Goal: Browse casually: Explore the website without a specific task or goal

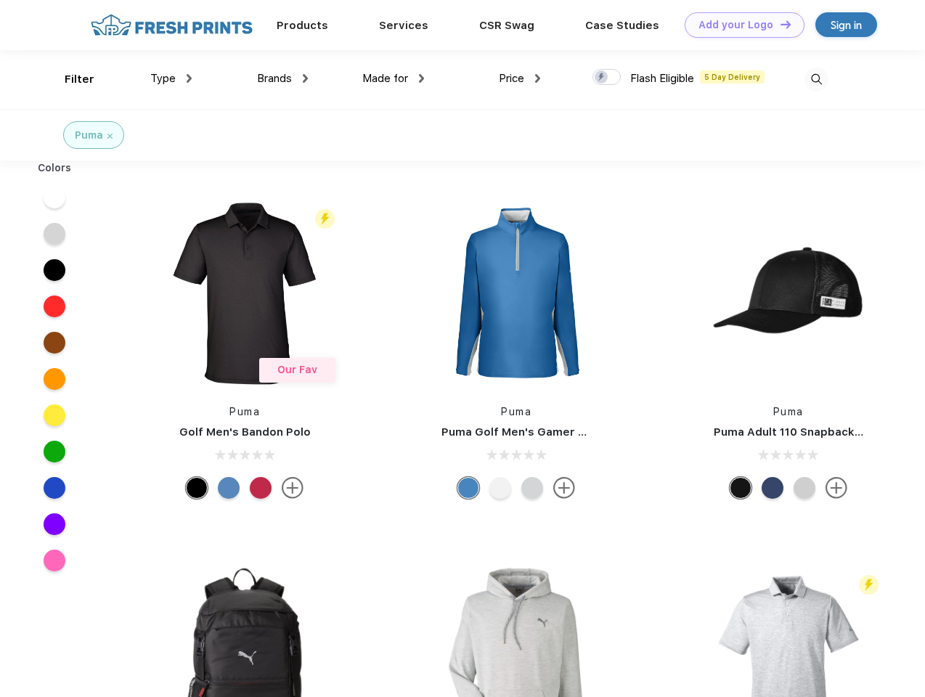
click at [739, 25] on link "Add your Logo Design Tool" at bounding box center [745, 24] width 120 height 25
click at [0, 0] on div "Design Tool" at bounding box center [0, 0] width 0 height 0
click at [779, 24] on link "Add your Logo Design Tool" at bounding box center [745, 24] width 120 height 25
click at [70, 79] on div "Filter" at bounding box center [80, 79] width 30 height 17
click at [171, 78] on span "Type" at bounding box center [162, 78] width 25 height 13
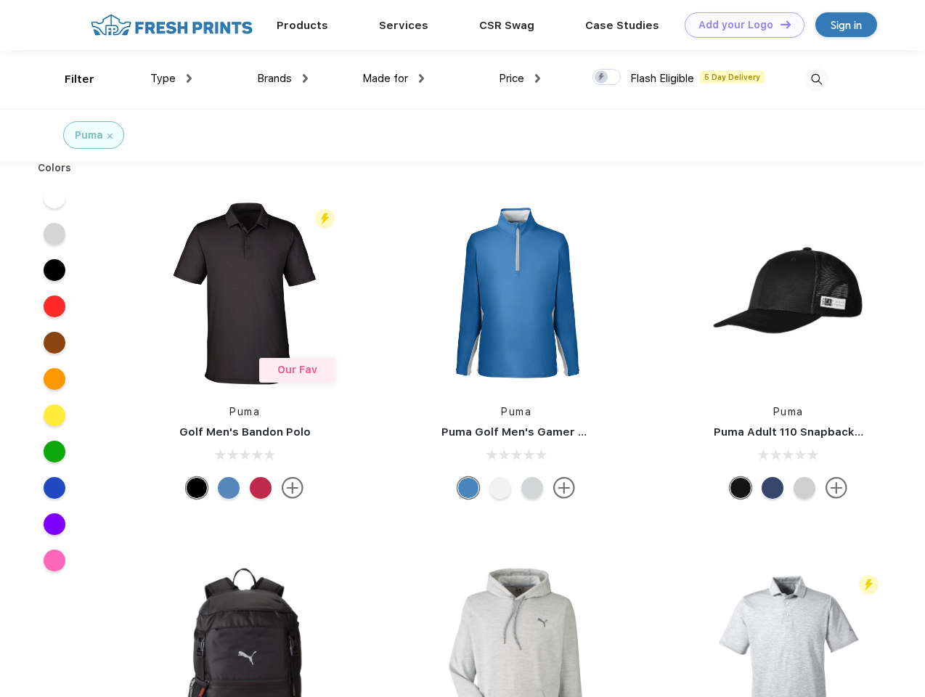
click at [282, 78] on span "Brands" at bounding box center [274, 78] width 35 height 13
click at [394, 78] on span "Made for" at bounding box center [385, 78] width 46 height 13
click at [520, 78] on span "Price" at bounding box center [511, 78] width 25 height 13
click at [607, 78] on div at bounding box center [606, 77] width 28 height 16
click at [602, 78] on input "checkbox" at bounding box center [596, 72] width 9 height 9
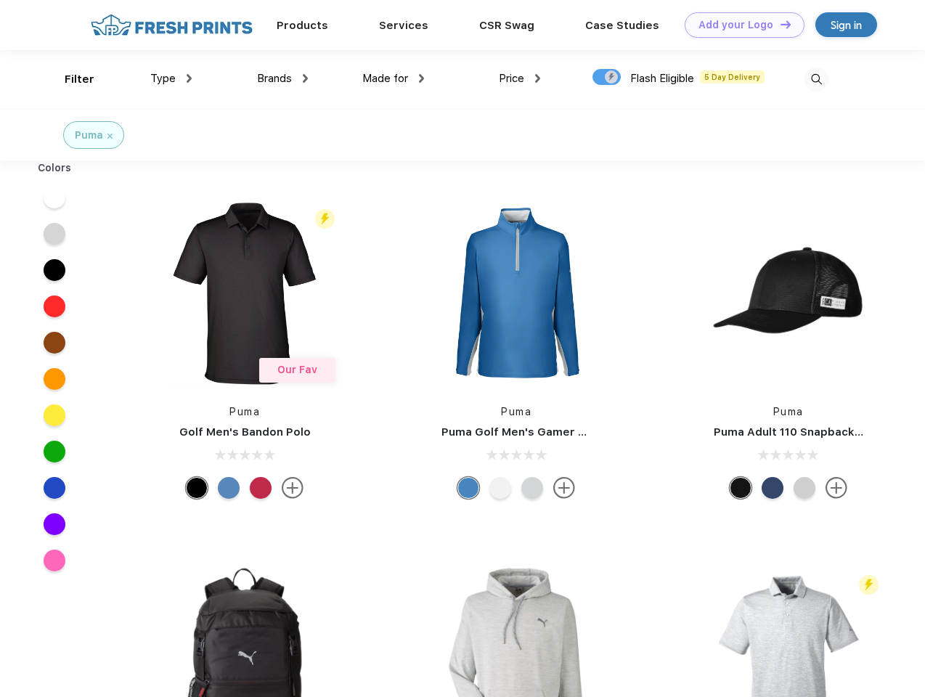
click at [816, 79] on img at bounding box center [816, 80] width 24 height 24
